Goal: Task Accomplishment & Management: Manage account settings

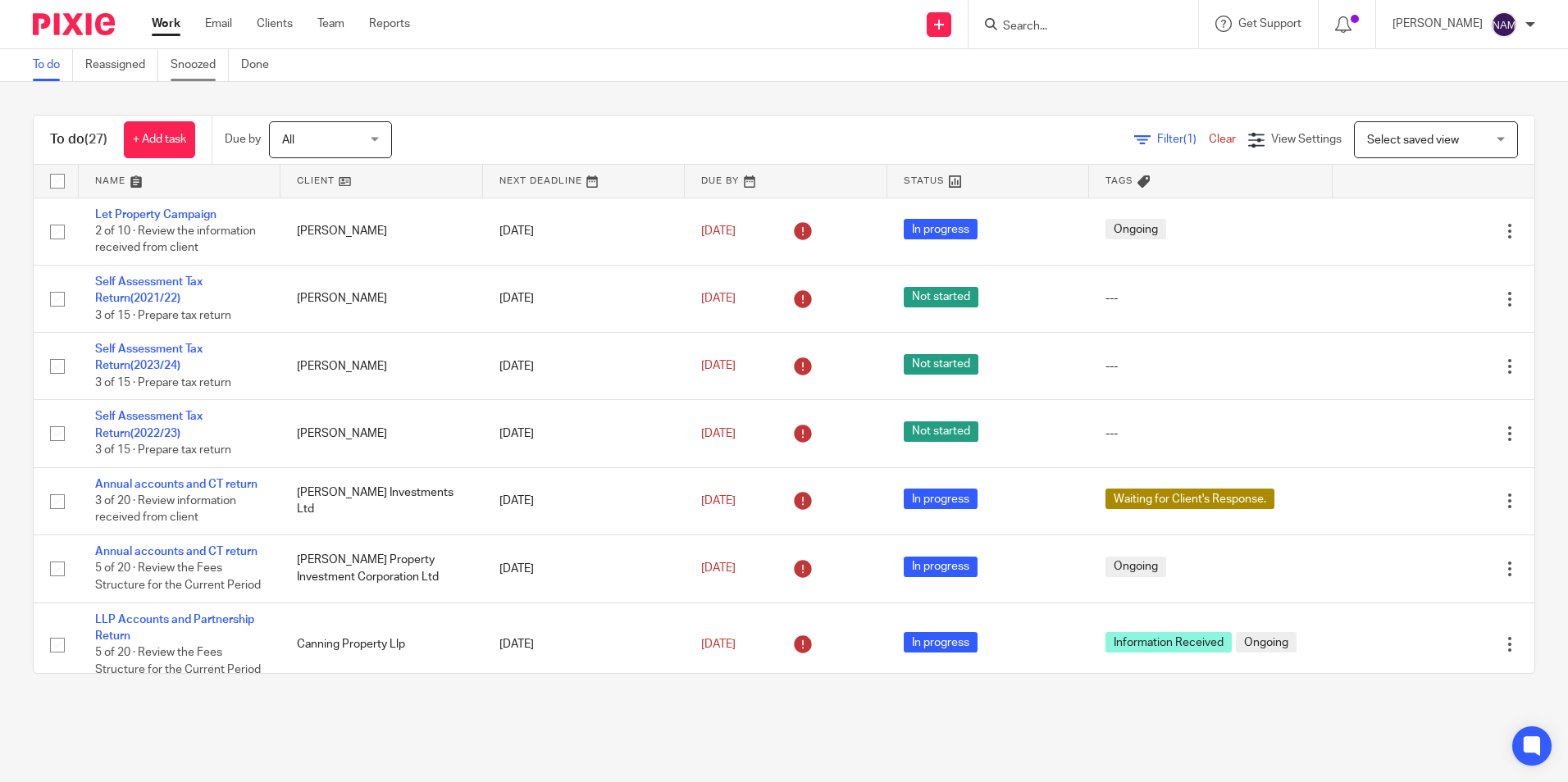
scroll to position [413, 0]
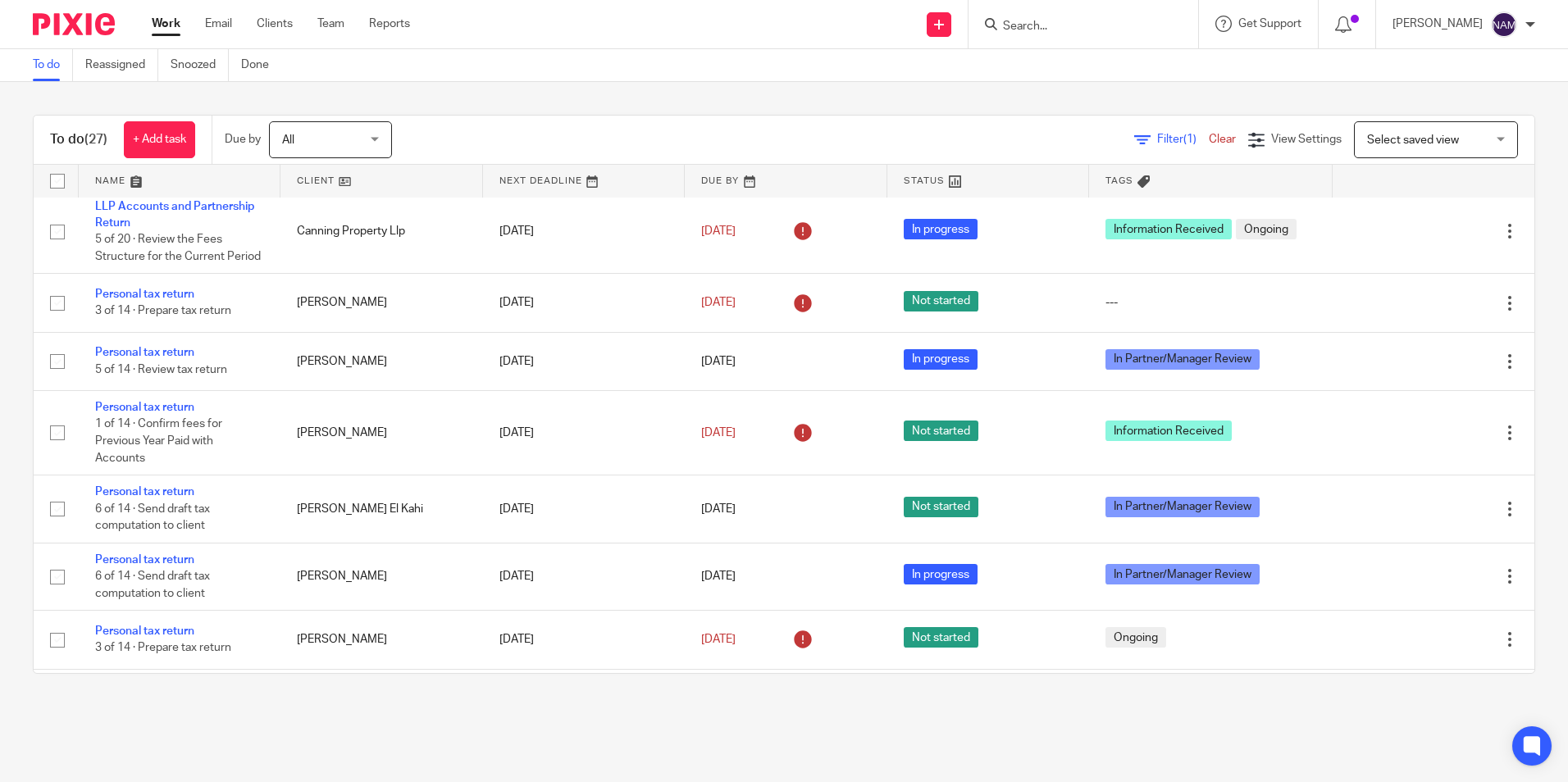
drag, startPoint x: 44, startPoint y: 23, endPoint x: 222, endPoint y: 37, distance: 178.5
click at [45, 23] on img at bounding box center [74, 24] width 82 height 23
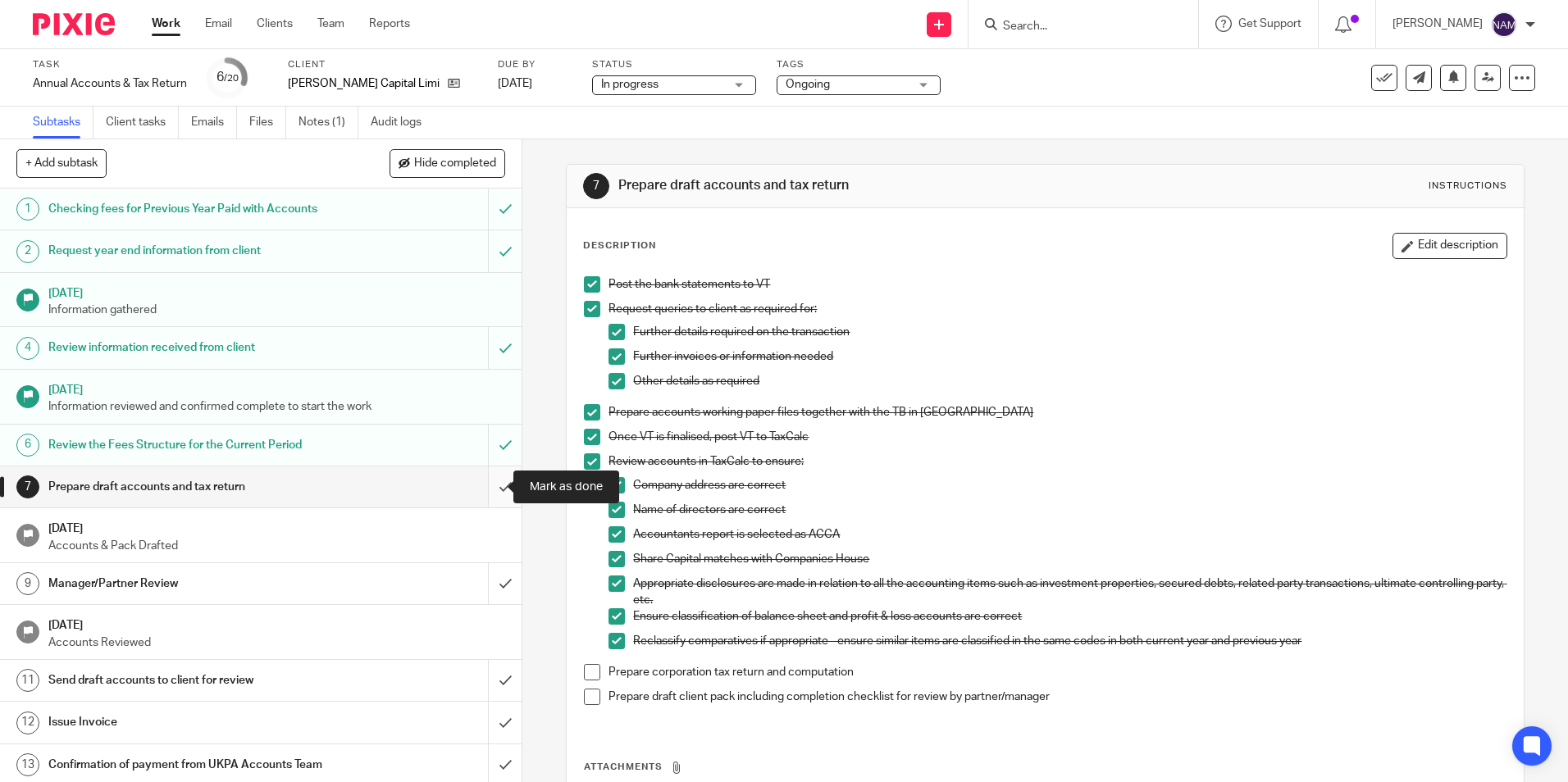
click at [492, 490] on input "submit" at bounding box center [260, 487] width 521 height 41
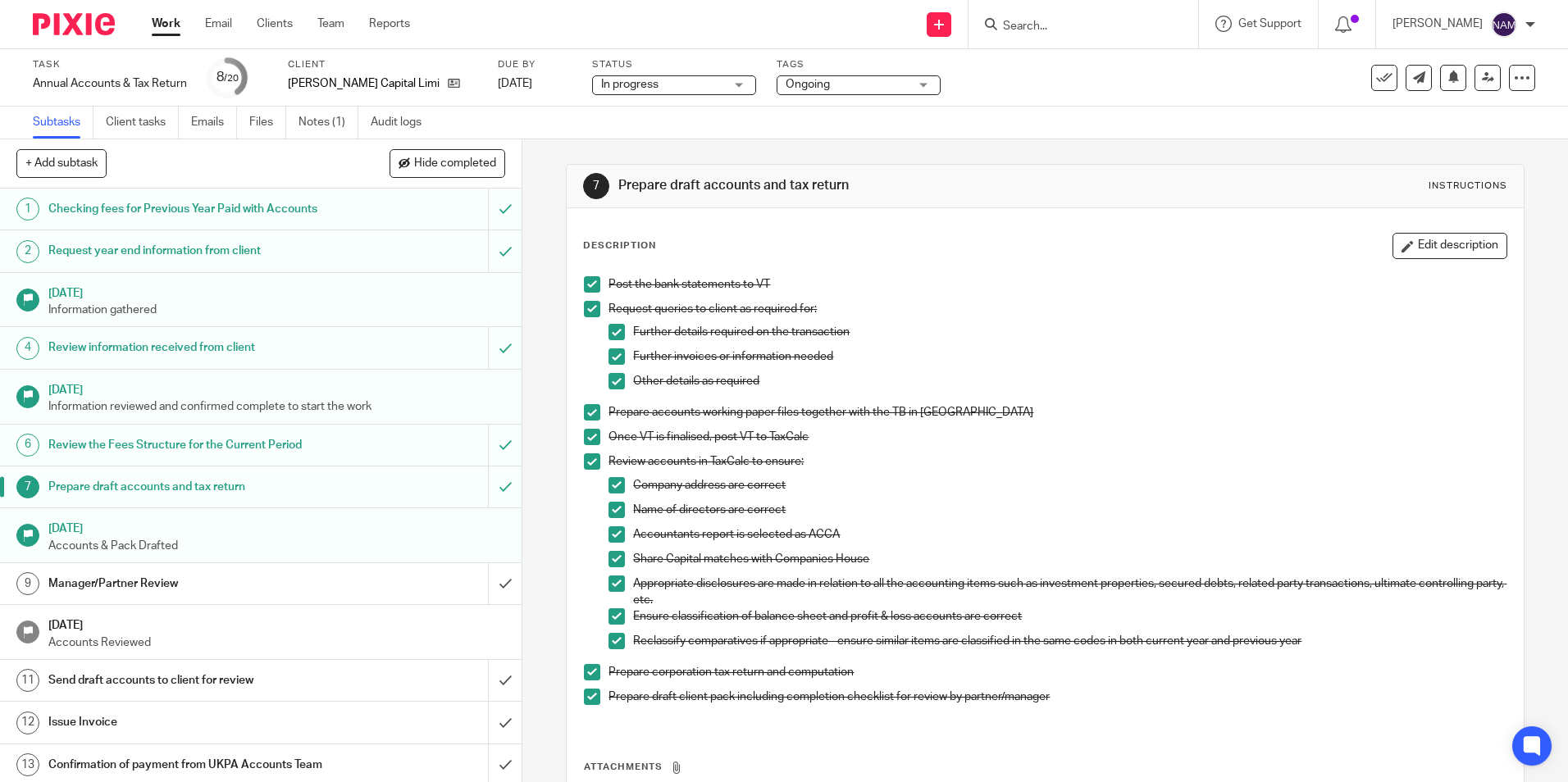
click at [810, 81] on span "Ongoing" at bounding box center [847, 85] width 123 height 18
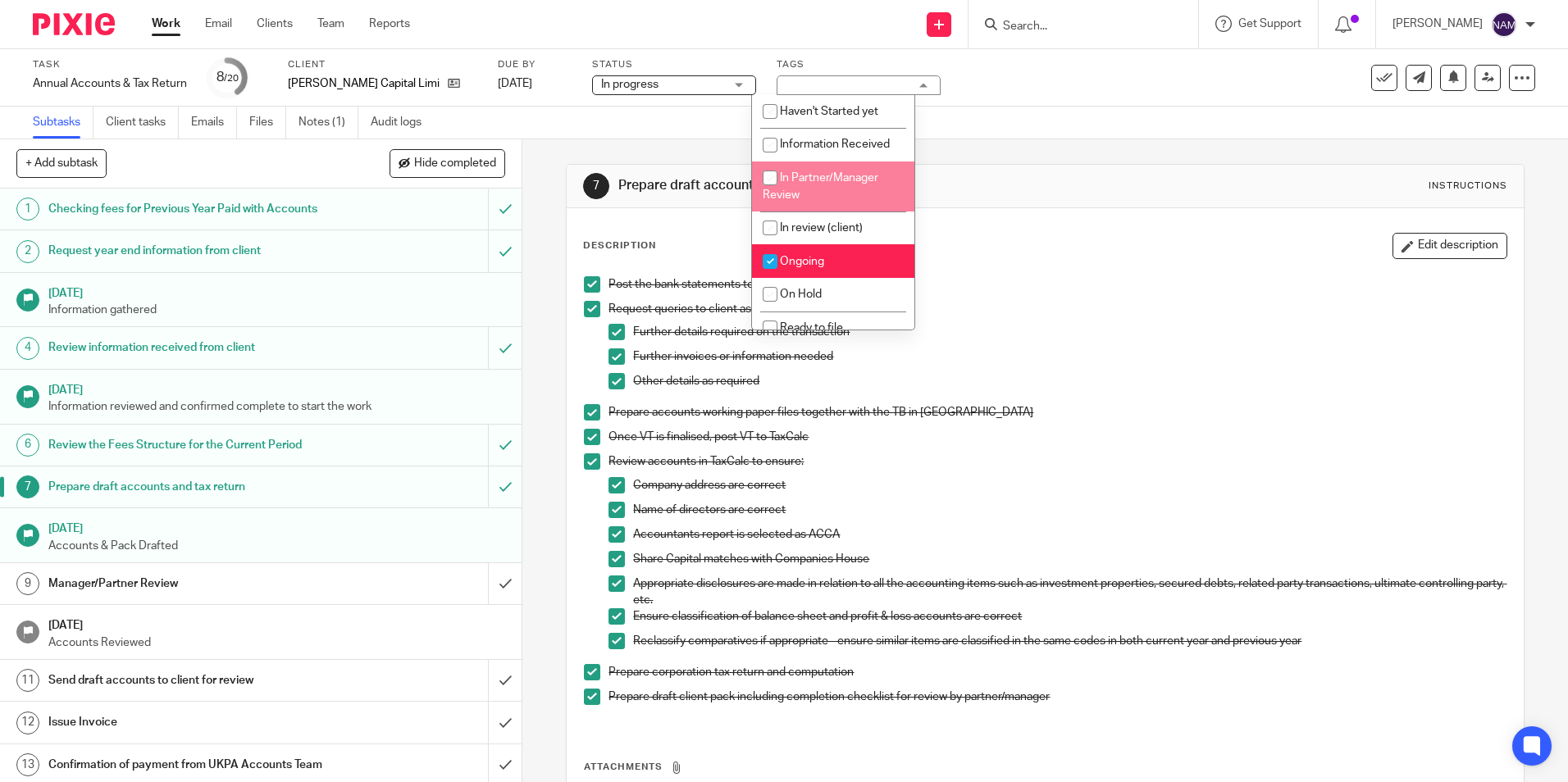
click at [815, 192] on li "In Partner/Manager Review" at bounding box center [832, 186] width 162 height 50
checkbox input "true"
click at [837, 251] on li "Ongoing" at bounding box center [832, 261] width 162 height 33
checkbox input "false"
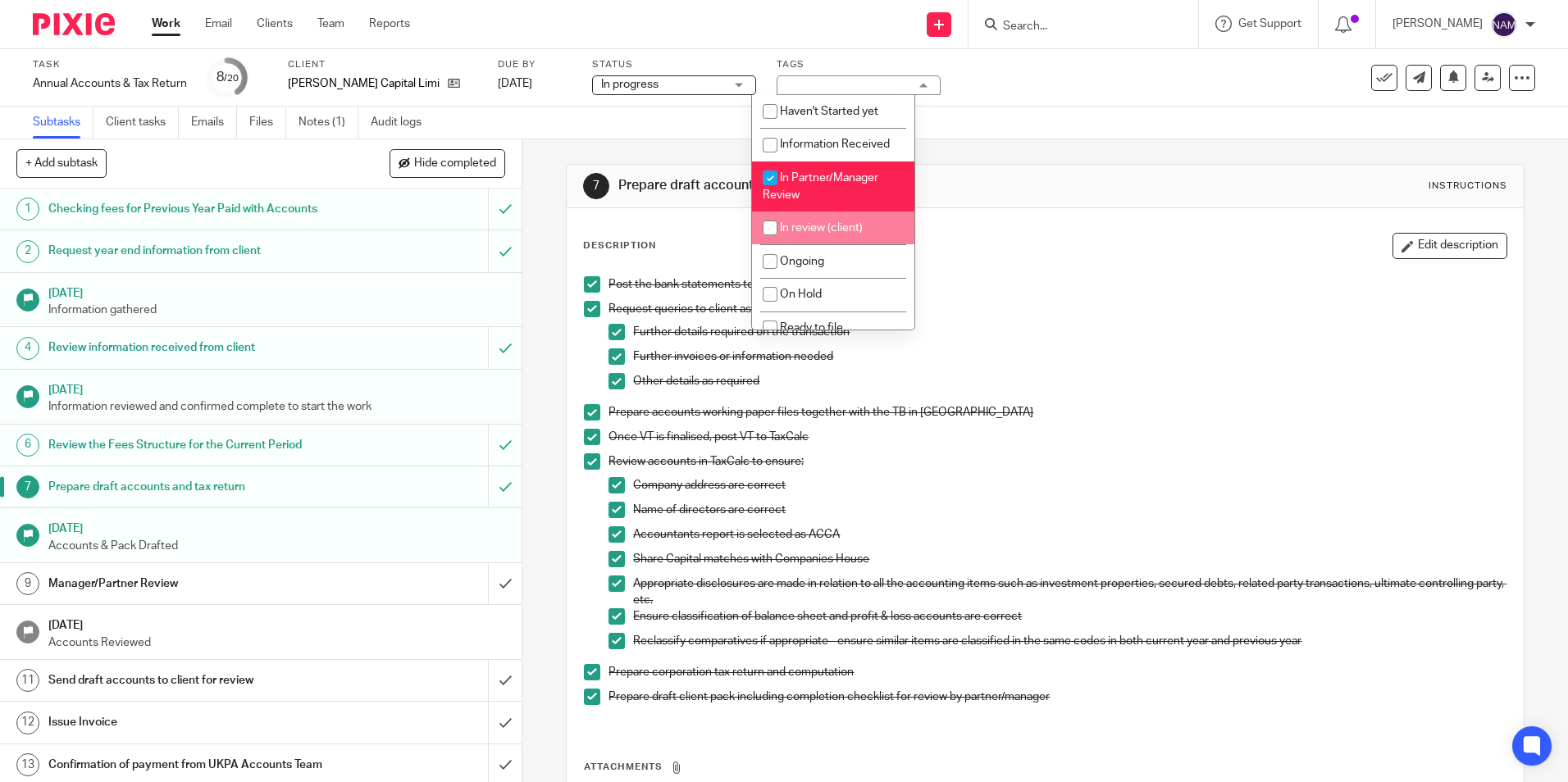
click at [1040, 135] on div "Subtasks Client tasks Emails Files Notes (1) Audit logs" at bounding box center [784, 123] width 1568 height 32
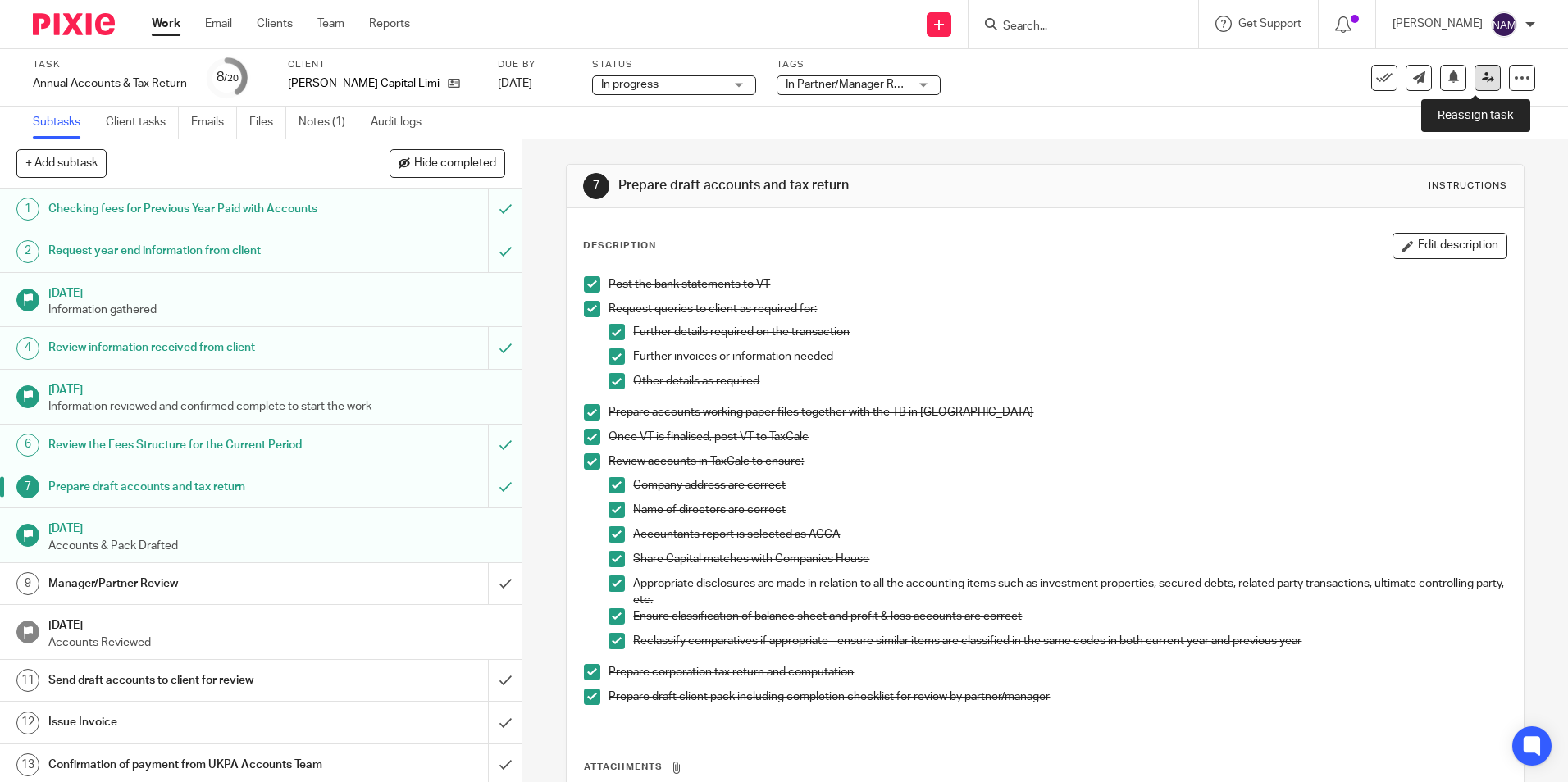
click at [1485, 74] on link at bounding box center [1488, 78] width 26 height 26
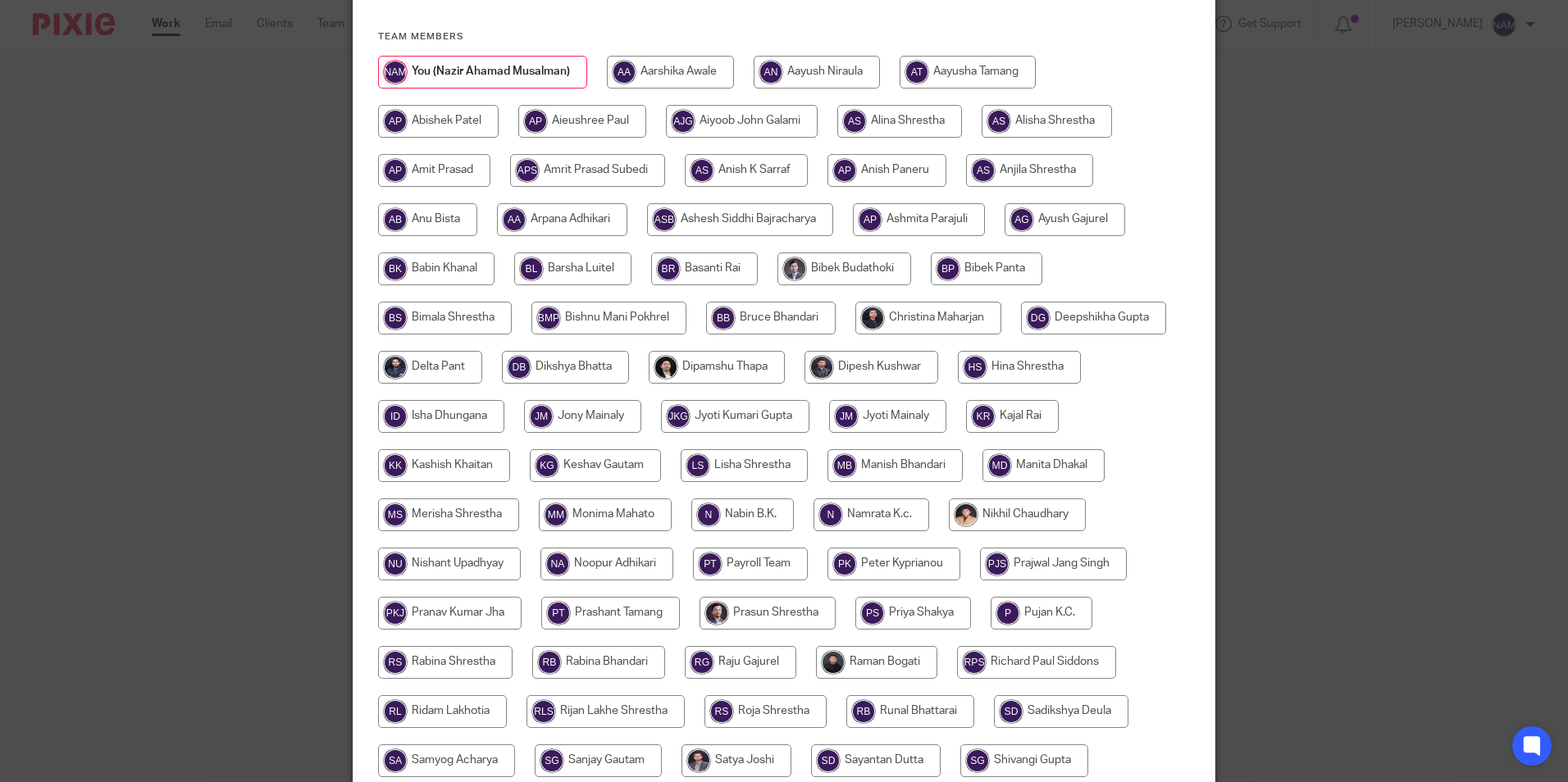
scroll to position [164, 0]
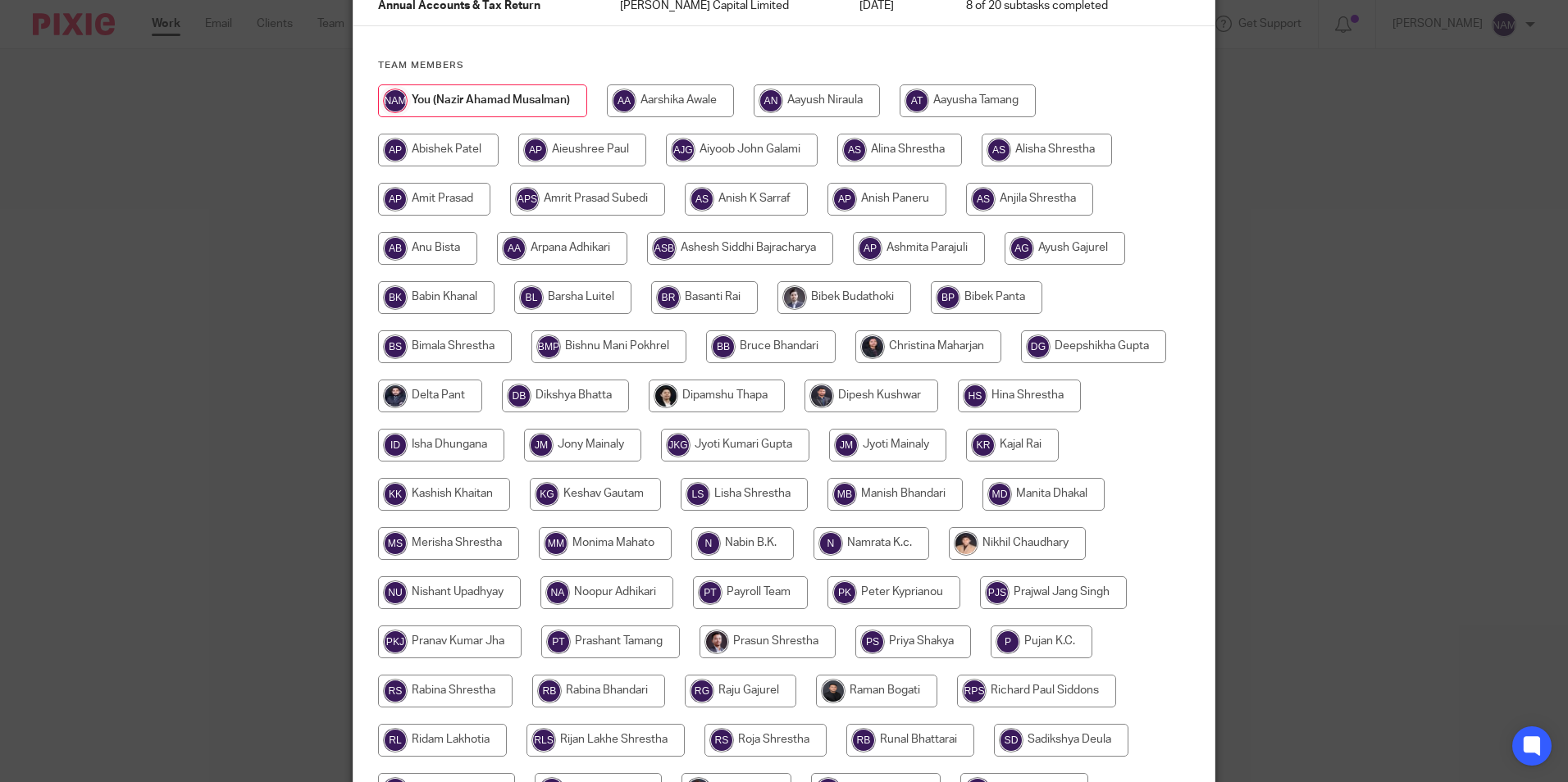
click at [1029, 150] on input "radio" at bounding box center [1046, 149] width 131 height 32
radio input "true"
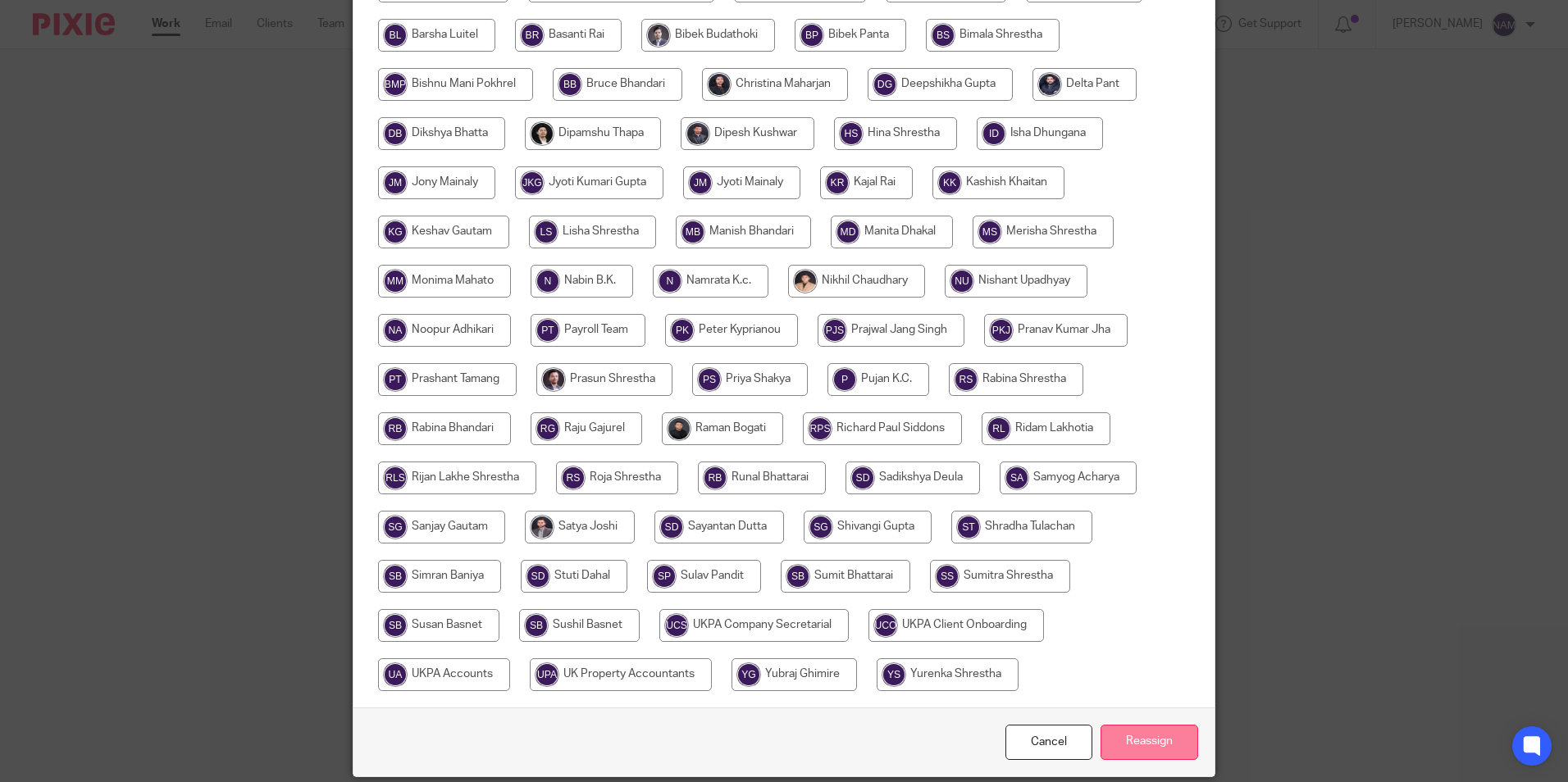
scroll to position [537, 0]
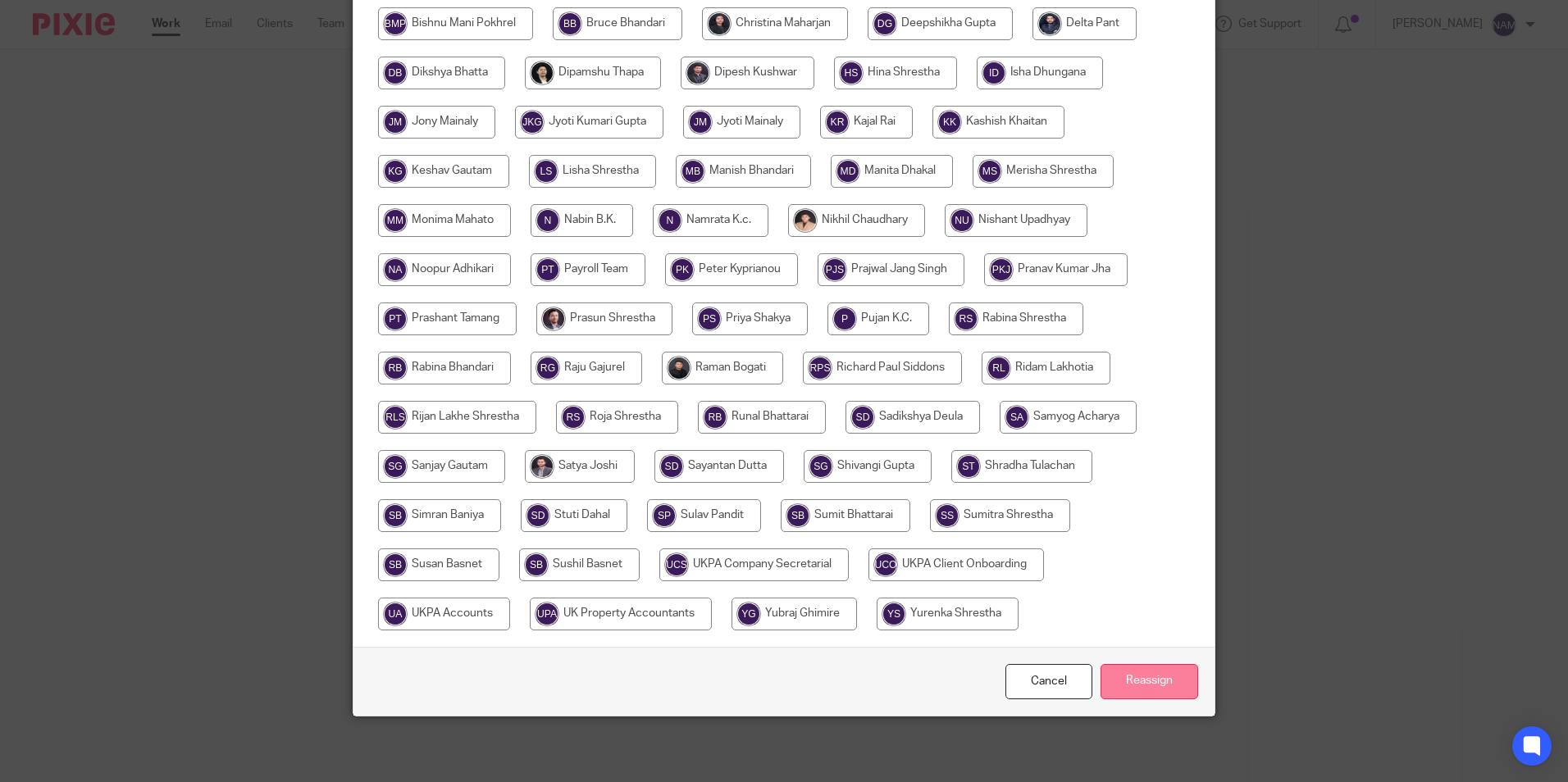
click at [1167, 673] on input "Reassign" at bounding box center [1148, 682] width 97 height 35
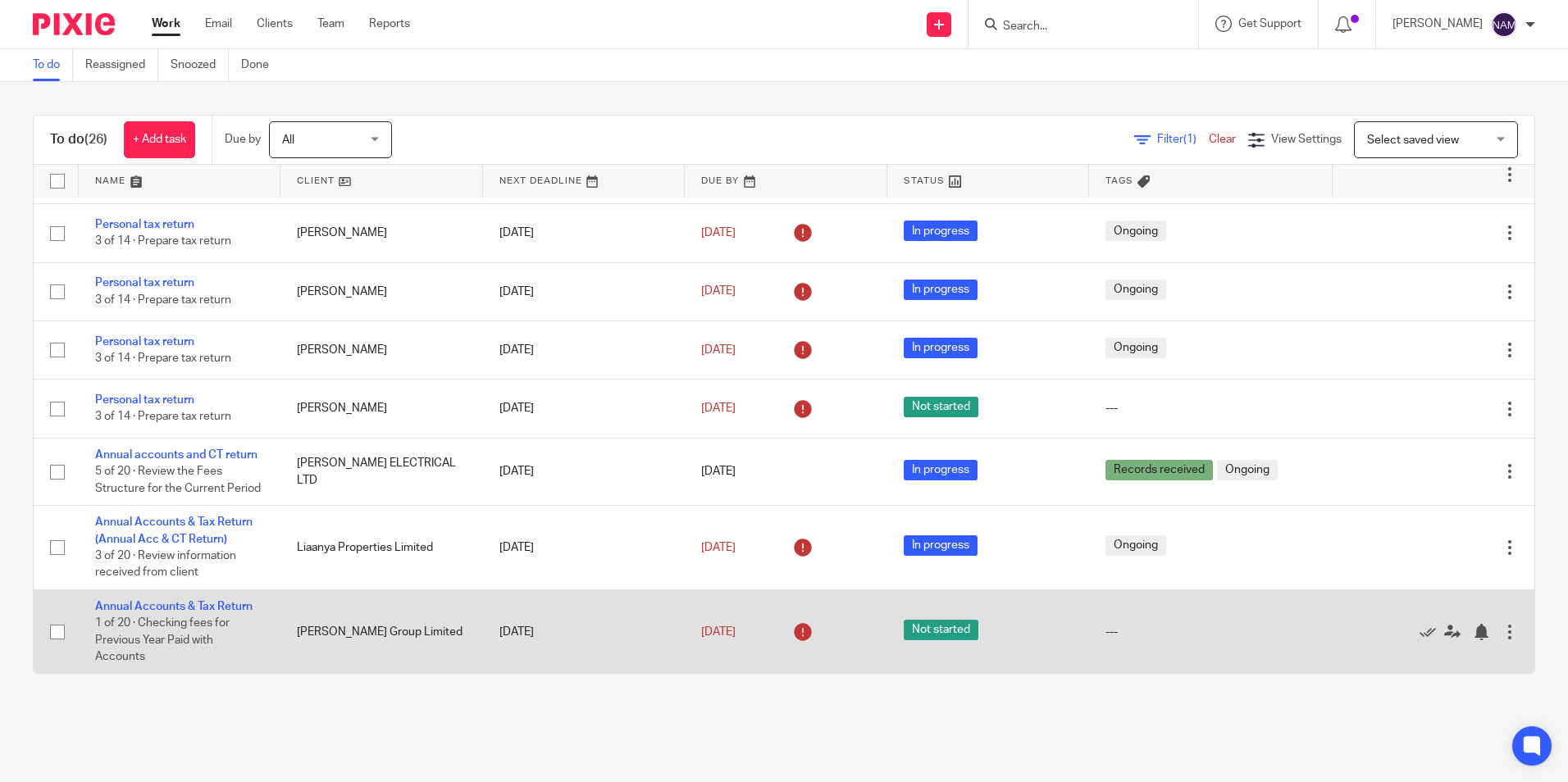
scroll to position [1230, 0]
click at [164, 603] on link "Annual Accounts & Tax Return" at bounding box center [174, 606] width 157 height 12
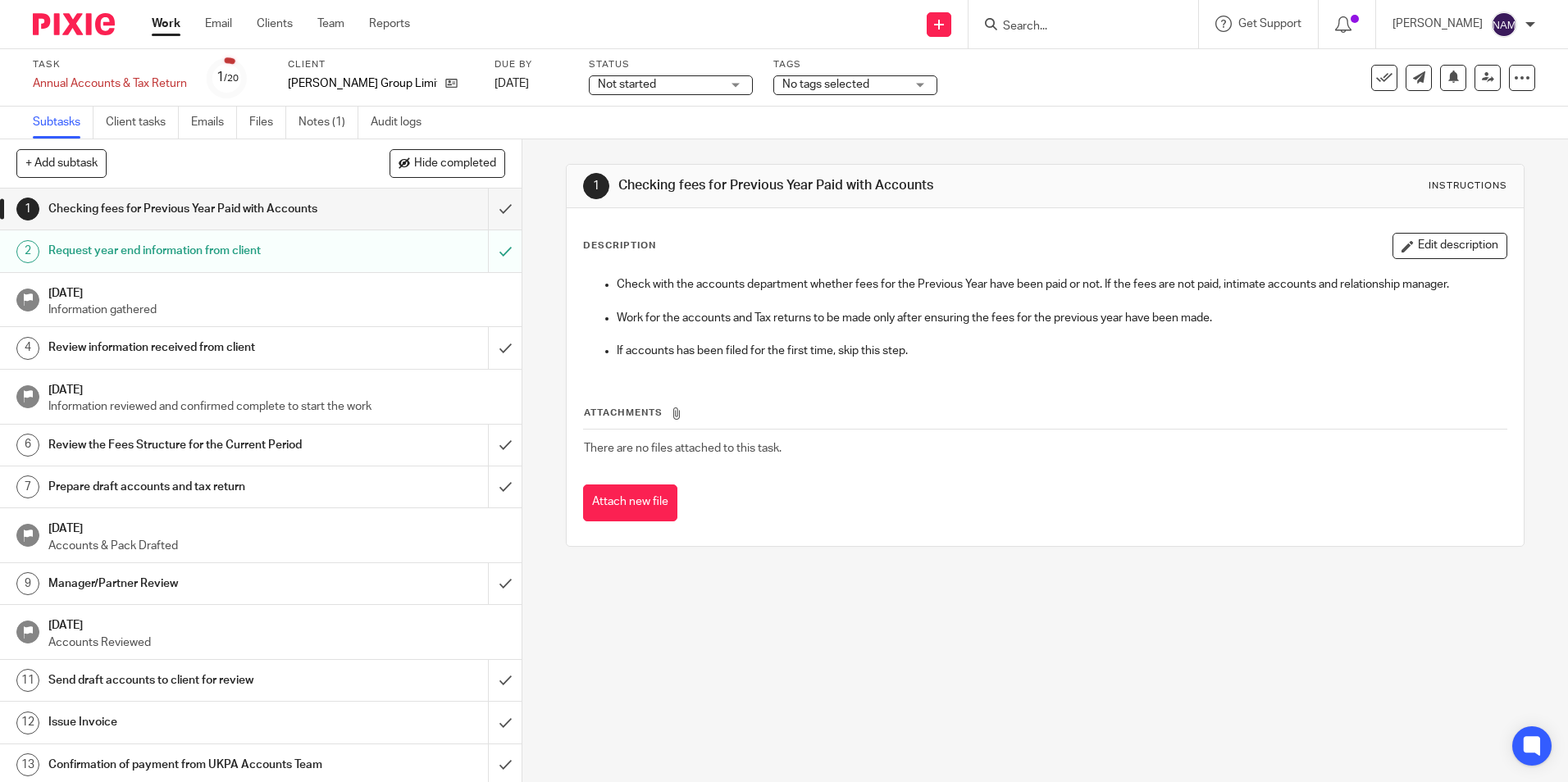
click at [301, 488] on h1 "Prepare draft accounts and tax return" at bounding box center [188, 487] width 282 height 25
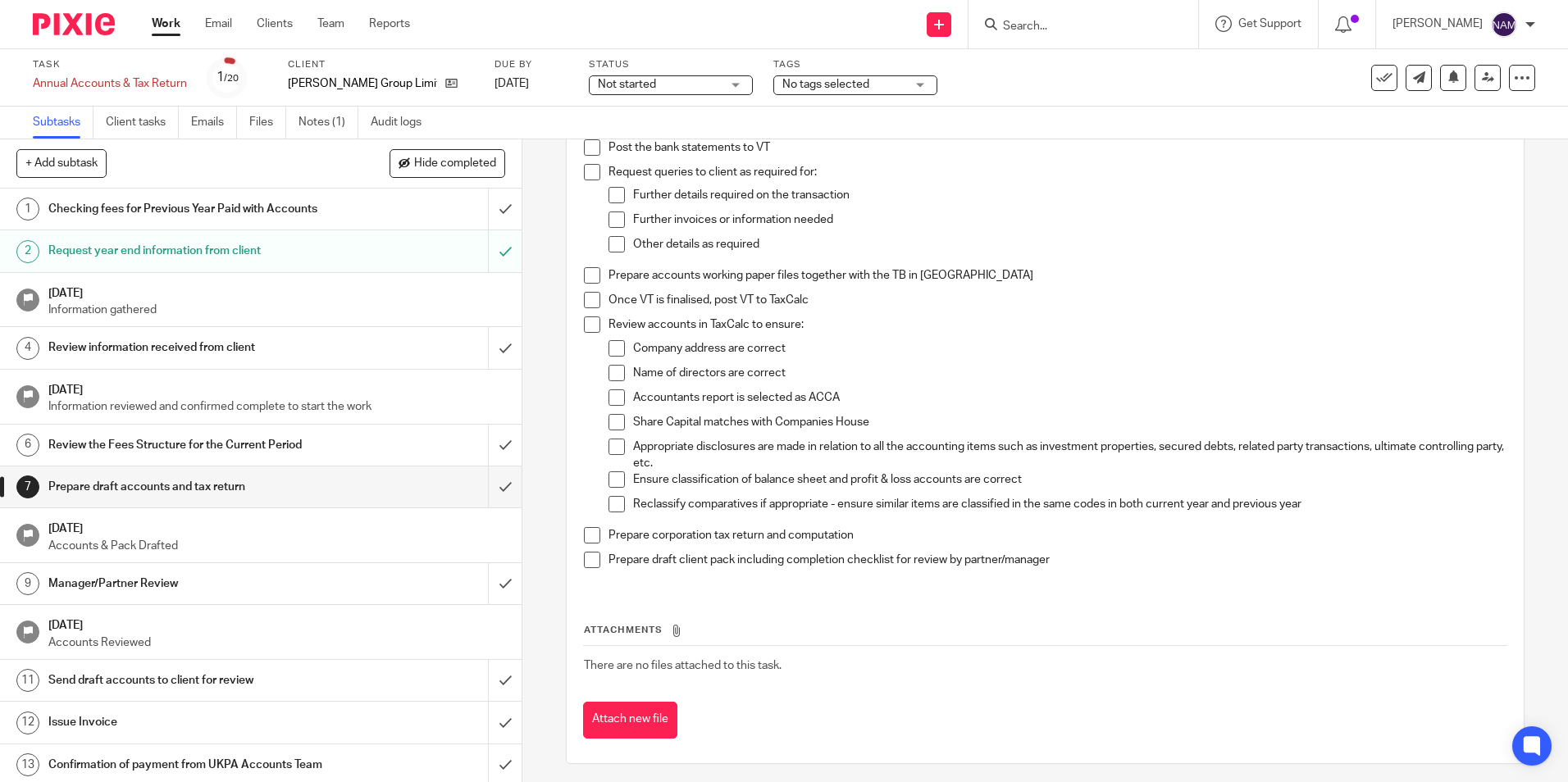
scroll to position [143, 0]
